Goal: Task Accomplishment & Management: Use online tool/utility

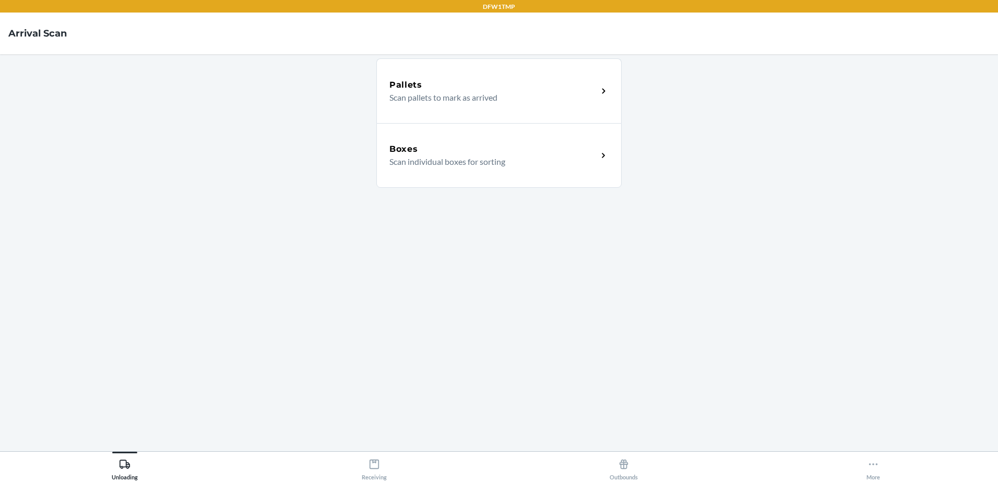
click at [504, 153] on div "Boxes" at bounding box center [493, 149] width 208 height 13
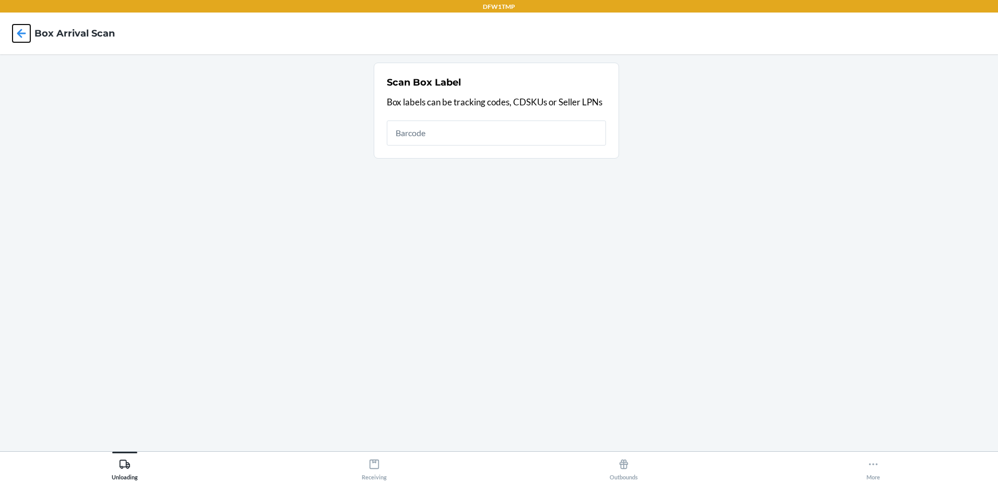
click at [16, 36] on icon at bounding box center [22, 34] width 18 height 18
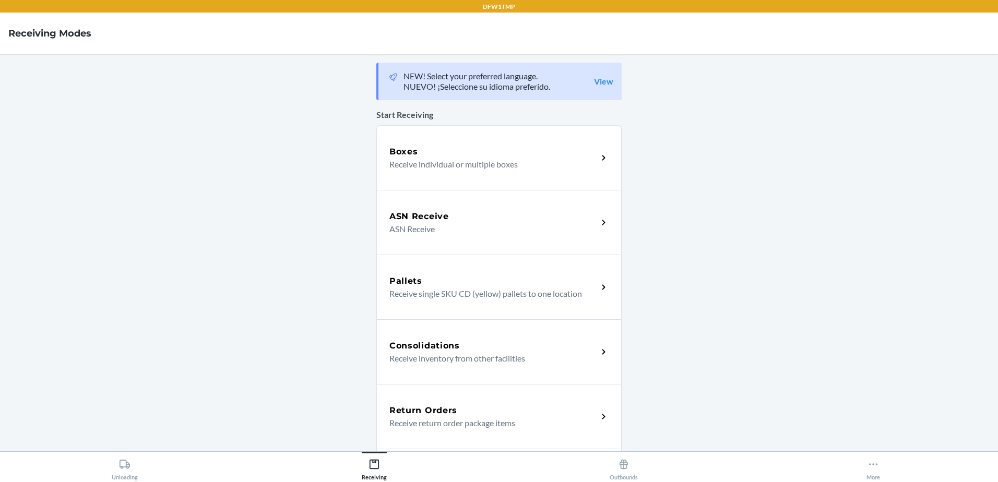
click at [506, 148] on div "Boxes" at bounding box center [493, 152] width 208 height 13
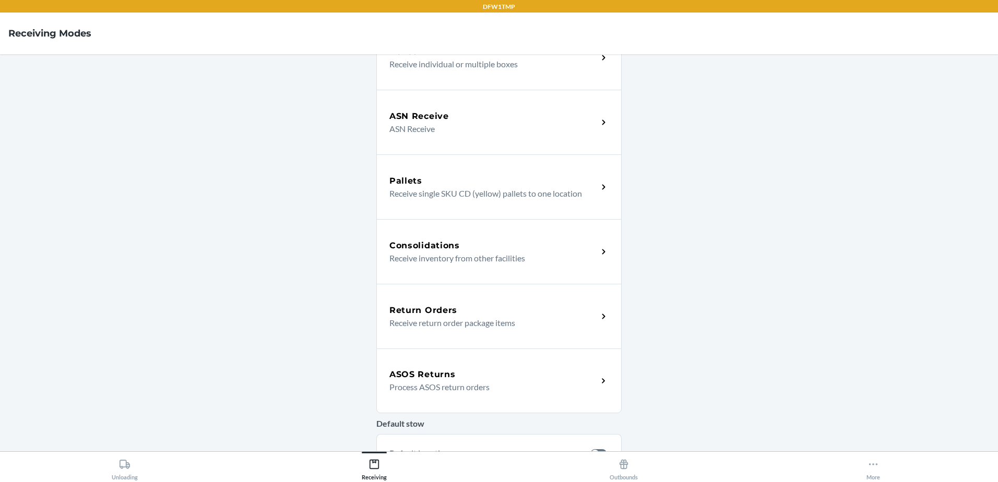
scroll to position [104, 0]
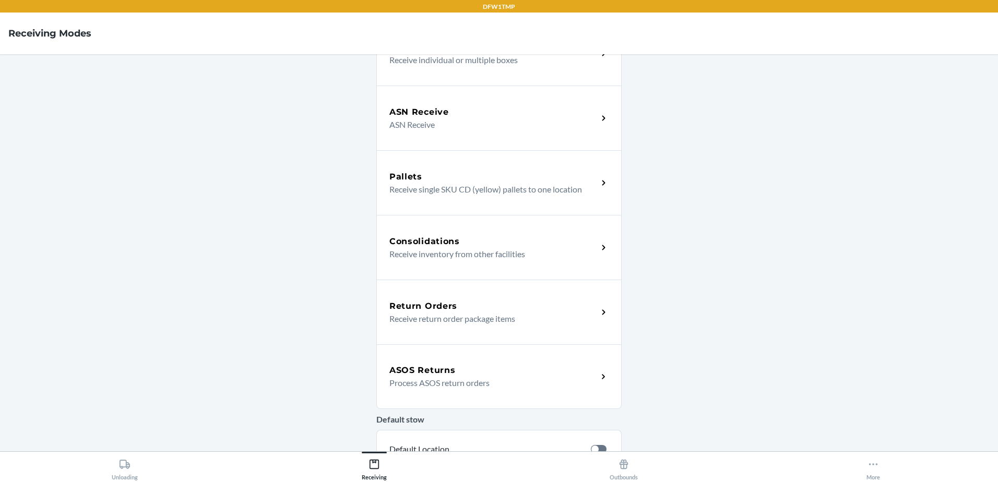
click at [529, 324] on p "Receive return order package items" at bounding box center [489, 319] width 200 height 13
